Goal: Information Seeking & Learning: Find contact information

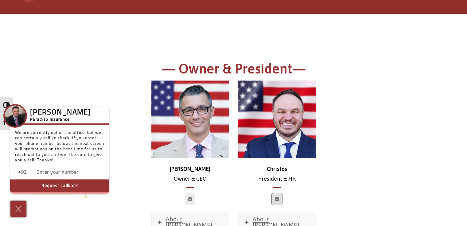
scroll to position [61, 0]
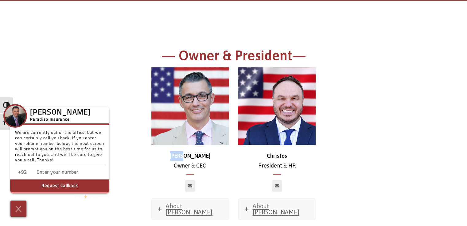
drag, startPoint x: 200, startPoint y: 156, endPoint x: 183, endPoint y: 156, distance: 17.2
click at [183, 156] on p "[PERSON_NAME] & CEO" at bounding box center [190, 161] width 78 height 20
click at [168, 202] on link "About [PERSON_NAME]" at bounding box center [190, 209] width 77 height 21
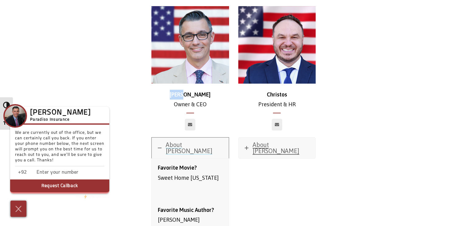
scroll to position [123, 0]
click at [200, 70] on img at bounding box center [190, 45] width 78 height 78
click at [184, 106] on p "[PERSON_NAME] & CEO" at bounding box center [190, 100] width 78 height 20
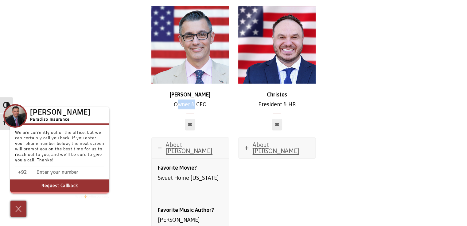
copy p "Owner"
